Goal: Task Accomplishment & Management: Use online tool/utility

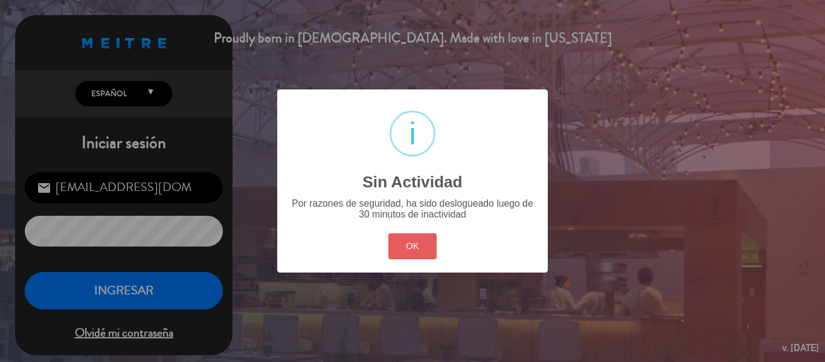
click at [404, 235] on button "OK" at bounding box center [413, 246] width 49 height 26
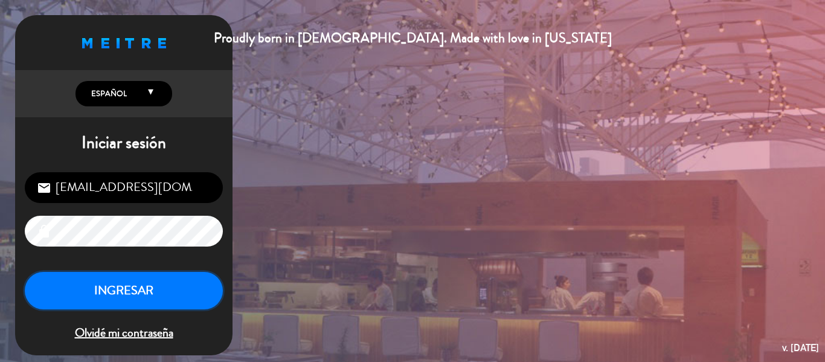
click at [180, 298] on button "INGRESAR" at bounding box center [124, 291] width 198 height 38
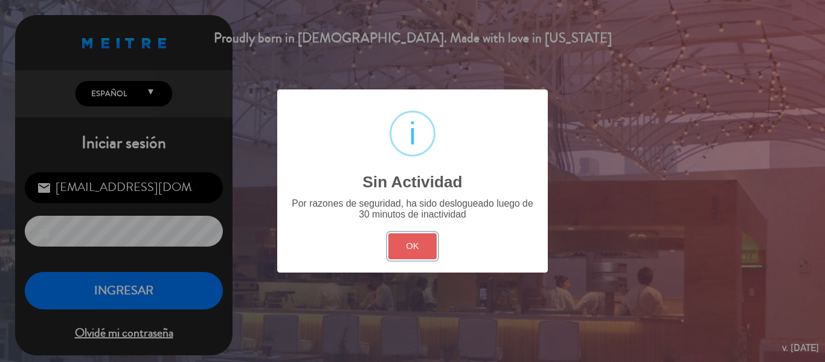
click at [419, 251] on button "OK" at bounding box center [413, 246] width 49 height 26
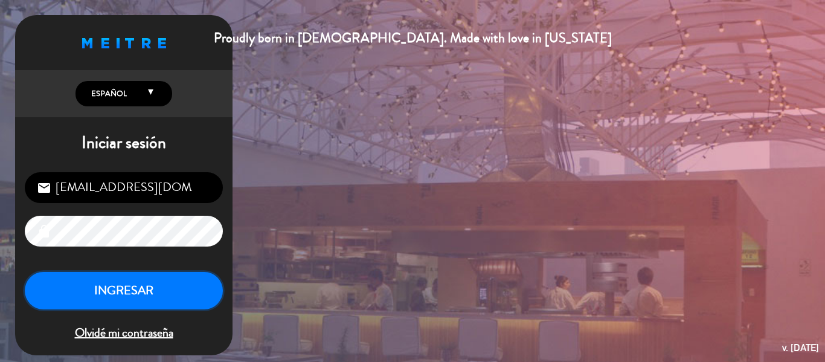
click at [147, 277] on button "INGRESAR" at bounding box center [124, 291] width 198 height 38
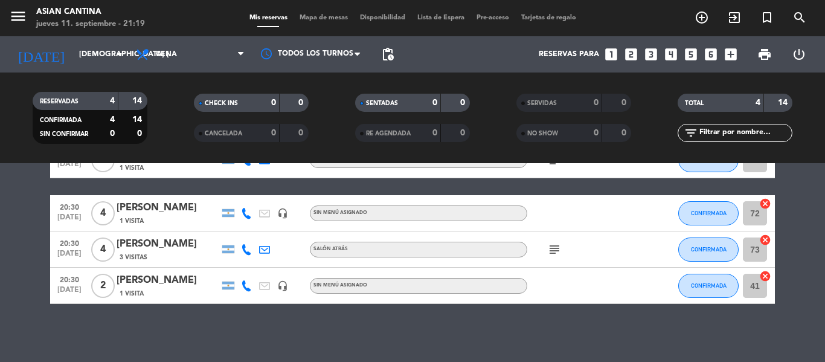
scroll to position [79, 0]
